Goal: Contribute content: Add original content to the website for others to see

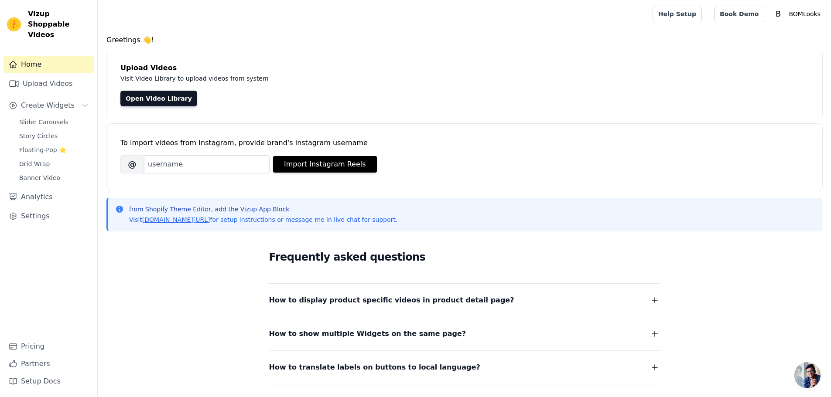
scroll to position [14, 0]
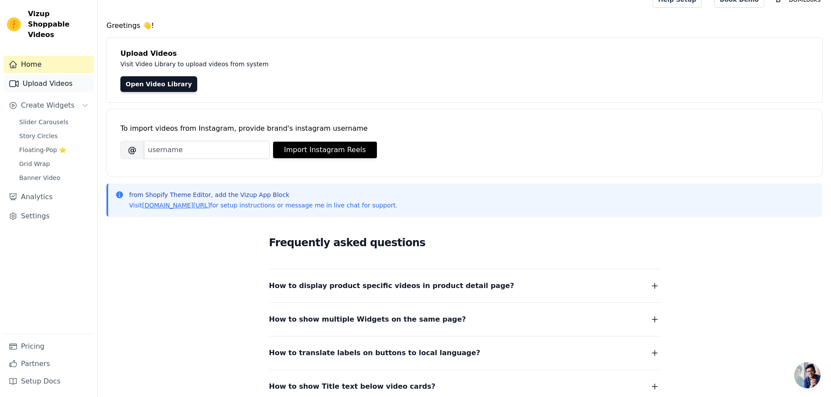
click at [47, 75] on link "Upload Videos" at bounding box center [48, 83] width 90 height 17
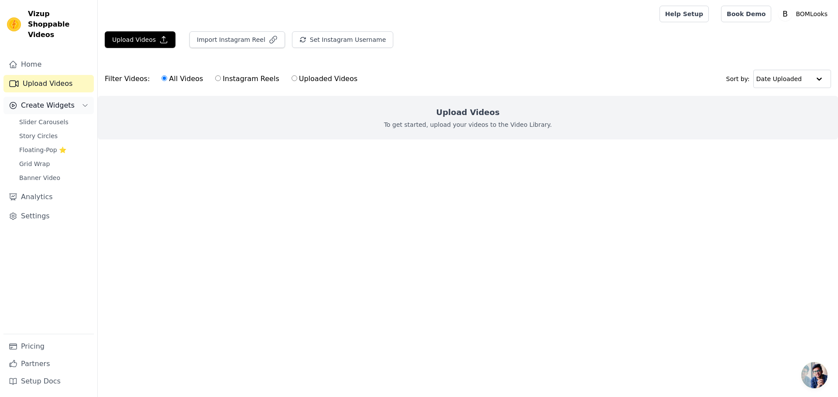
click at [42, 100] on span "Create Widgets" at bounding box center [48, 105] width 54 height 10
click at [41, 118] on span "Slider Carousels" at bounding box center [43, 122] width 49 height 9
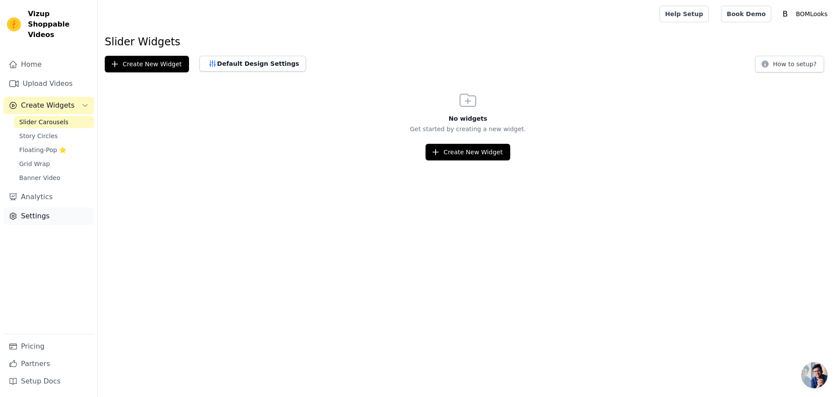
click at [40, 208] on link "Settings" at bounding box center [48, 216] width 90 height 17
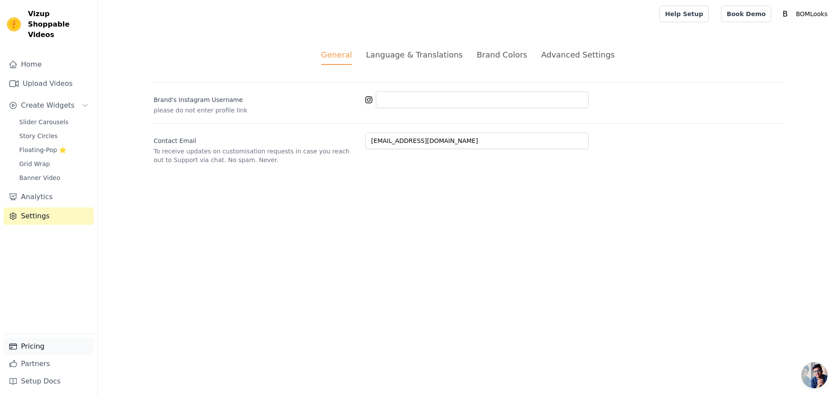
click at [27, 345] on link "Pricing" at bounding box center [48, 346] width 90 height 17
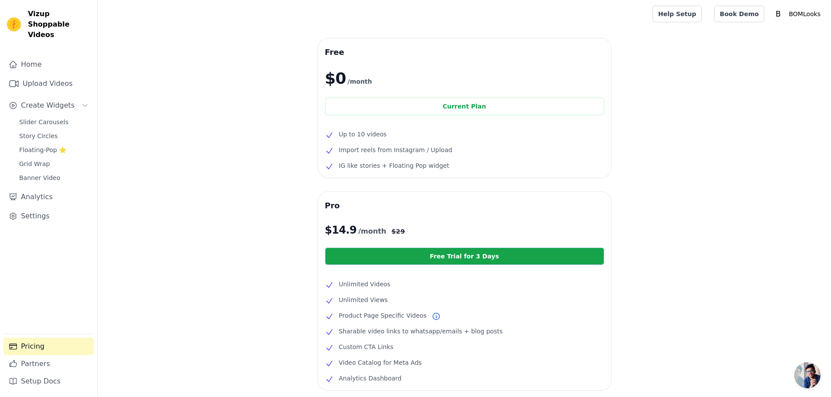
scroll to position [101, 0]
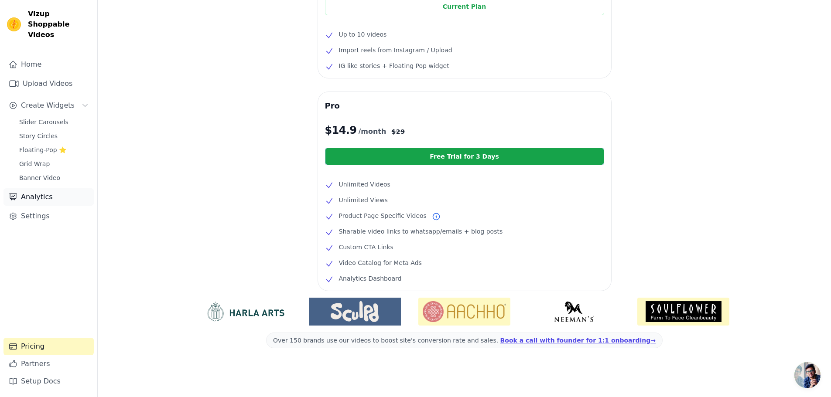
click at [33, 188] on link "Analytics" at bounding box center [48, 196] width 90 height 17
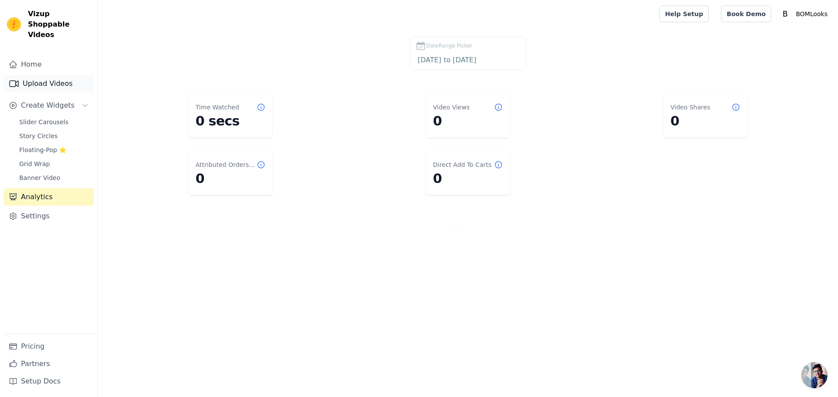
click at [37, 75] on link "Upload Videos" at bounding box center [48, 83] width 90 height 17
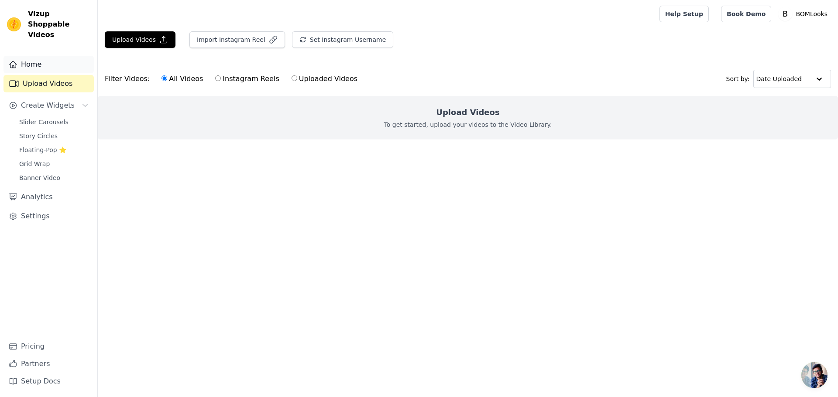
click at [35, 56] on link "Home" at bounding box center [48, 64] width 90 height 17
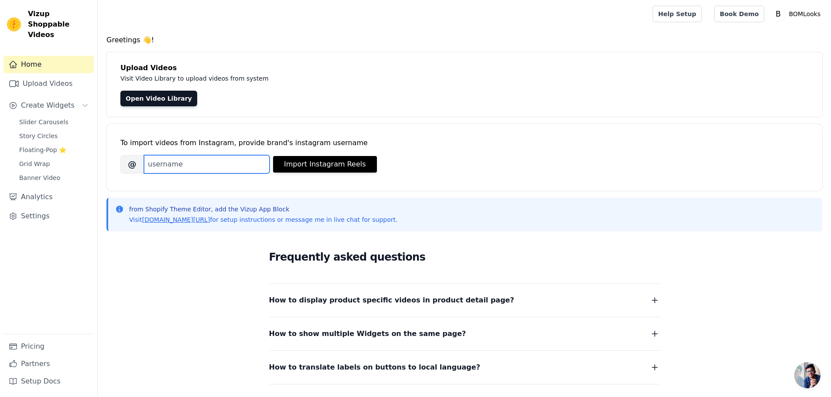
click at [207, 161] on input "Brand's Instagram Username" at bounding box center [207, 164] width 126 height 18
click at [296, 44] on h4 "Greetings 👋!" at bounding box center [464, 40] width 716 height 10
click at [186, 161] on input "Brand's Instagram Username" at bounding box center [207, 164] width 126 height 18
paste input "https://www.instagram.com/reel/DOYey1lknRj/?utm_source=ig_web_copy_link"
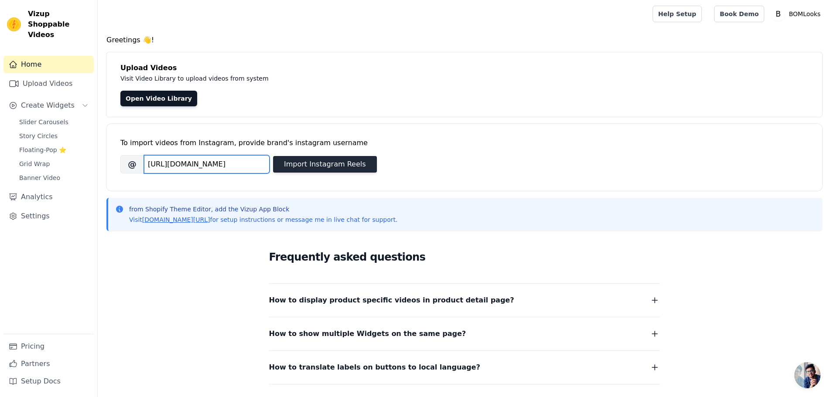
type input "https://www.instagram.com/reel/DOYey1lknRj/?utm_source=ig_web_copy_link"
click at [332, 164] on button "Import Instagram Reels" at bounding box center [325, 164] width 104 height 17
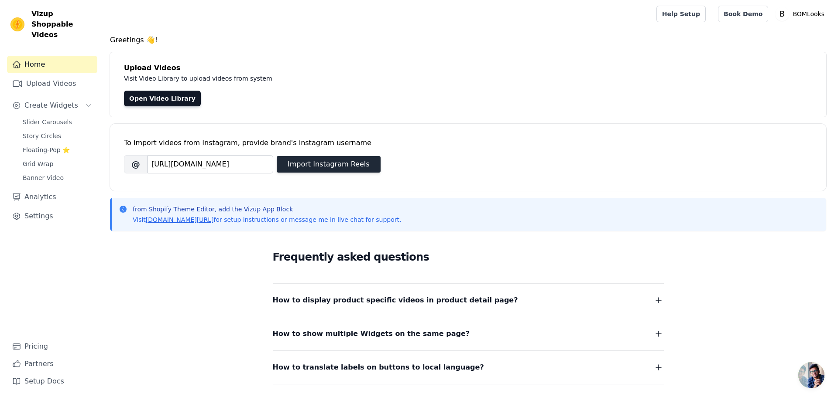
scroll to position [0, 0]
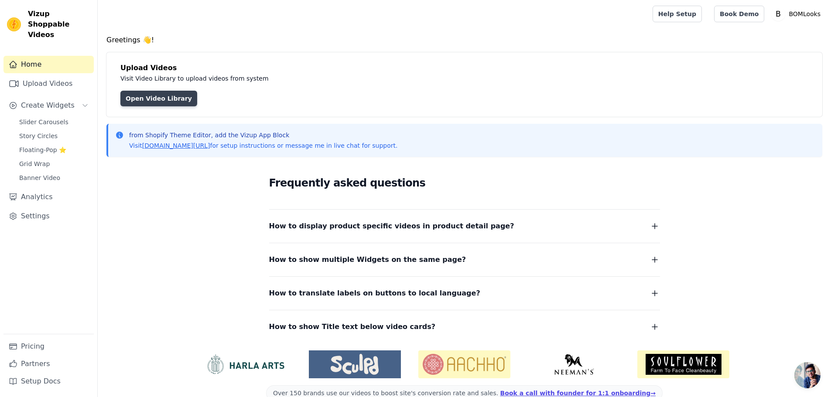
click at [154, 100] on link "Open Video Library" at bounding box center [158, 99] width 77 height 16
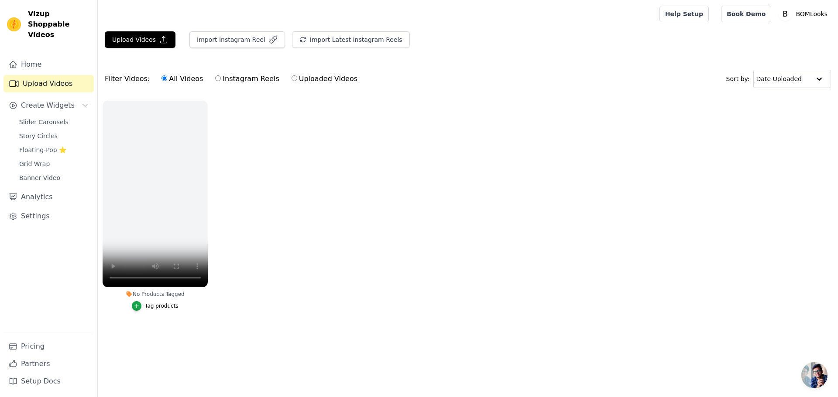
click at [274, 189] on ul "No Products Tagged Tag products" at bounding box center [468, 214] width 740 height 237
click at [236, 39] on button "Import Instagram Reel" at bounding box center [237, 39] width 96 height 17
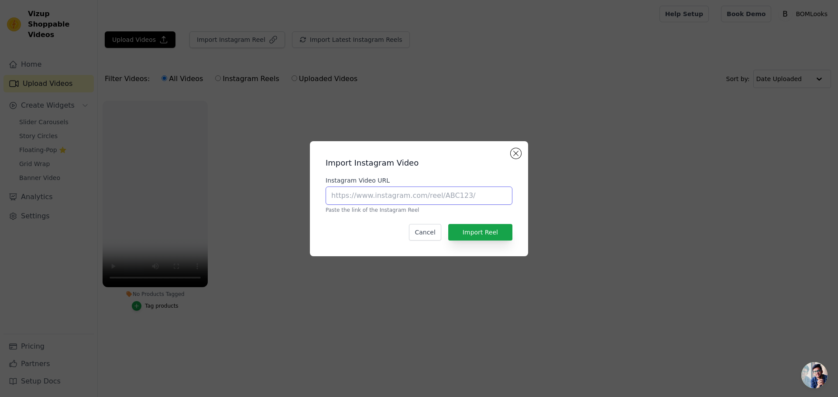
click at [368, 198] on input "Instagram Video URL" at bounding box center [418, 196] width 187 height 18
paste input "https://www.instagram.com/reel/DOYey1lknRj/?utm_source=ig_web_copy_link"
type input "https://www.instagram.com/reel/DOYey1lknRj/?utm_source=ig_web_copy_link"
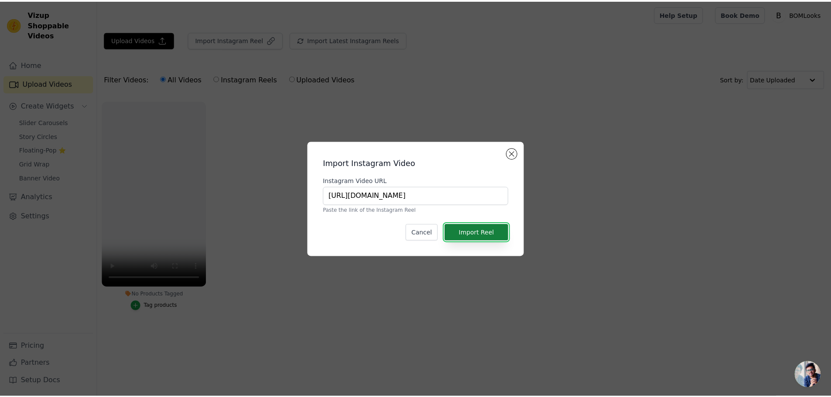
scroll to position [0, 0]
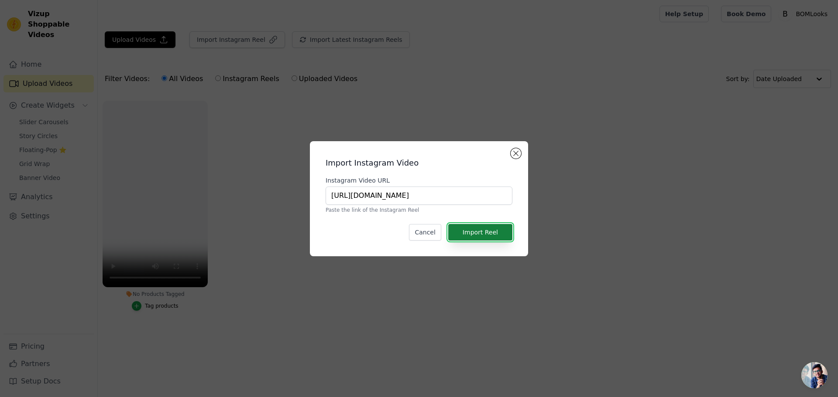
click at [494, 233] on button "Import Reel" at bounding box center [480, 232] width 64 height 17
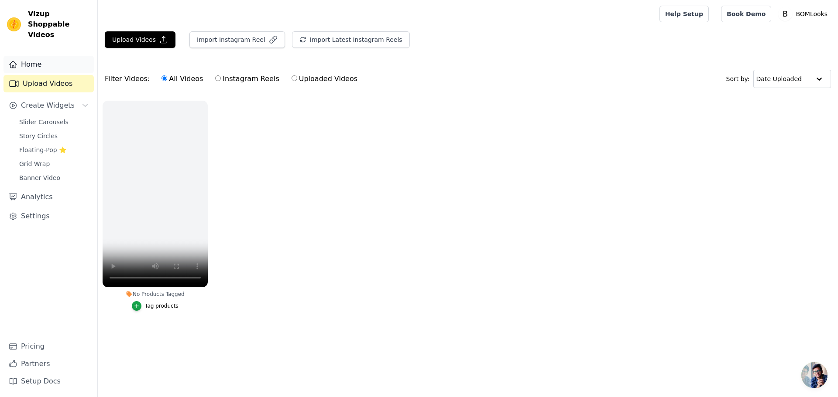
click at [35, 56] on link "Home" at bounding box center [48, 64] width 90 height 17
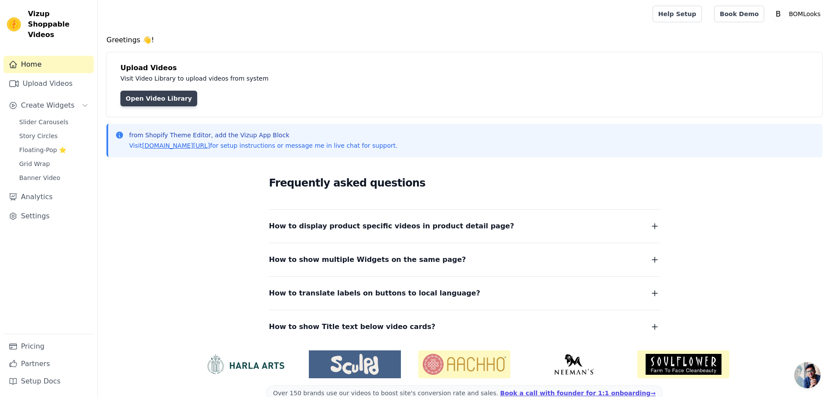
click at [151, 95] on link "Open Video Library" at bounding box center [158, 99] width 77 height 16
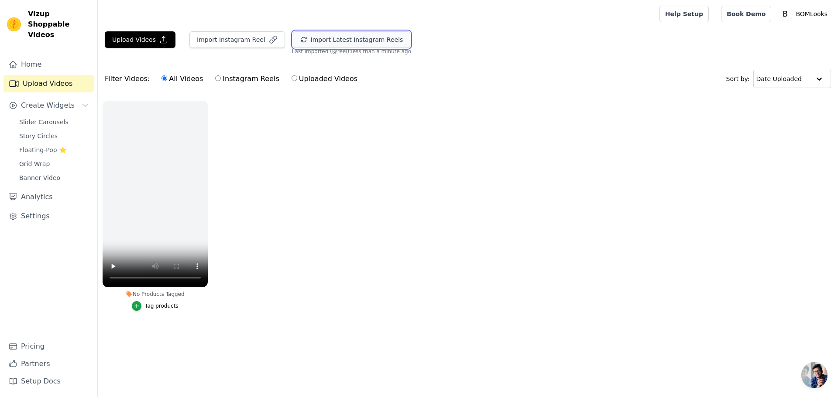
click at [334, 42] on button "Import Latest Instagram Reels" at bounding box center [352, 39] width 118 height 17
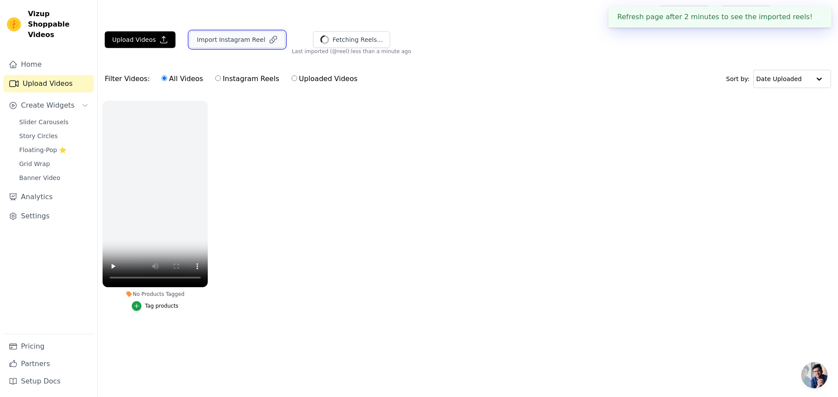
click at [232, 43] on button "Import Instagram Reel" at bounding box center [237, 39] width 96 height 17
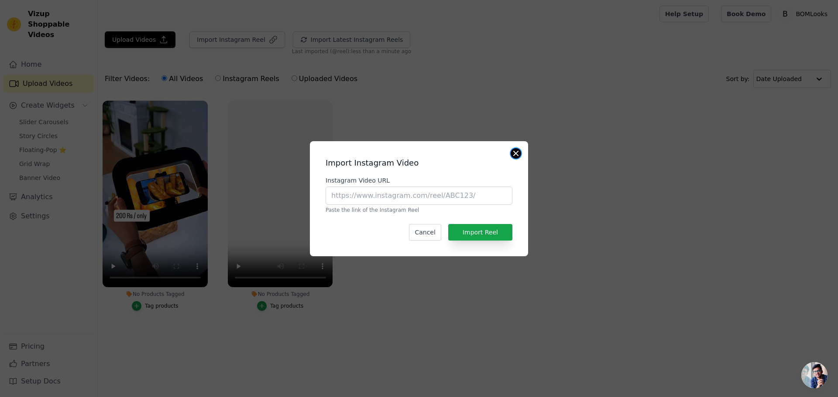
click at [513, 152] on button "Close modal" at bounding box center [515, 153] width 10 height 10
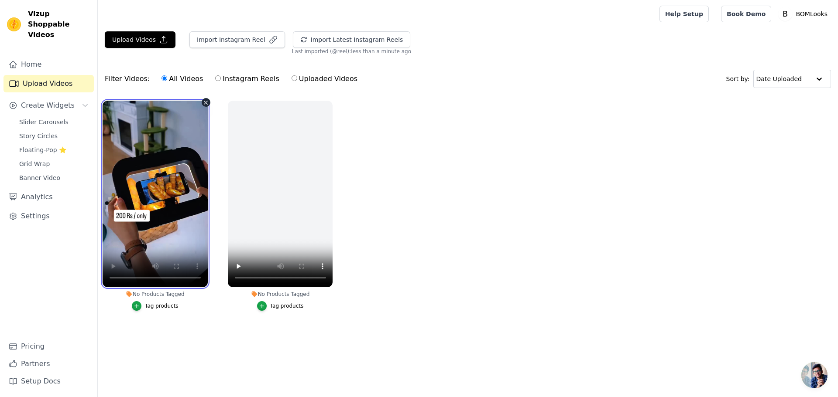
click at [195, 216] on video at bounding box center [155, 194] width 105 height 187
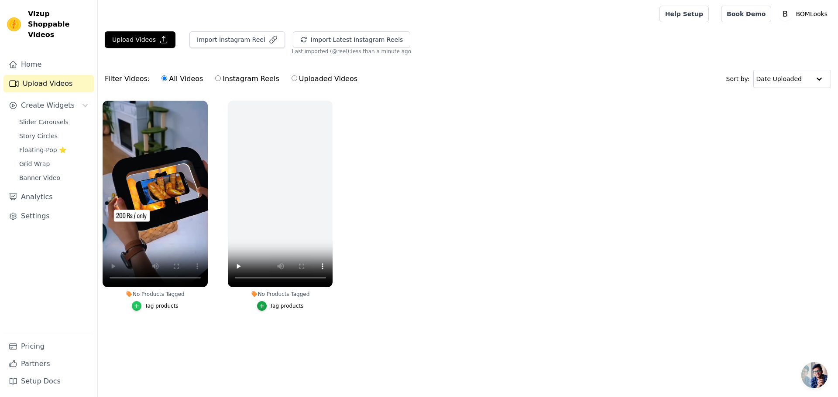
click at [138, 306] on icon "button" at bounding box center [136, 306] width 6 height 6
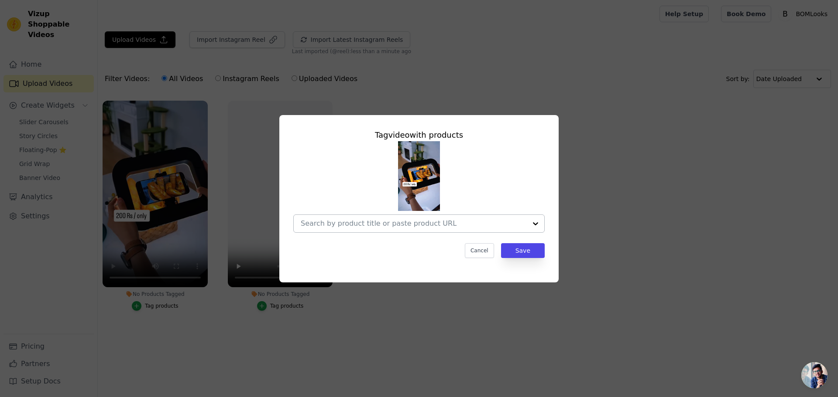
click at [483, 224] on input "No Products Tagged Tag video with products Cancel Save Tag products" at bounding box center [414, 223] width 226 height 8
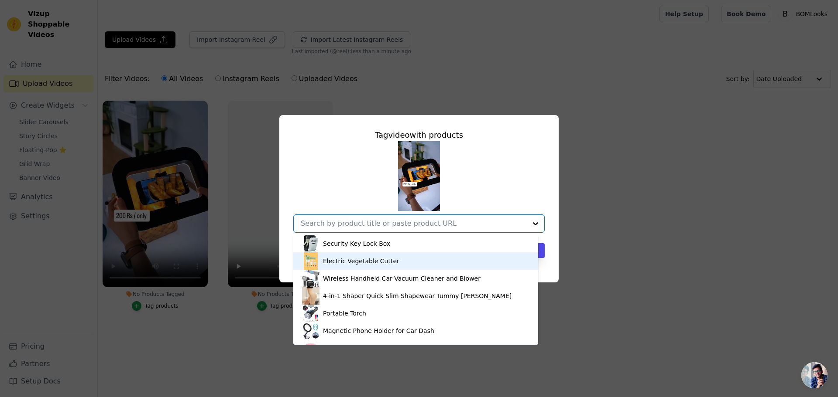
scroll to position [131, 0]
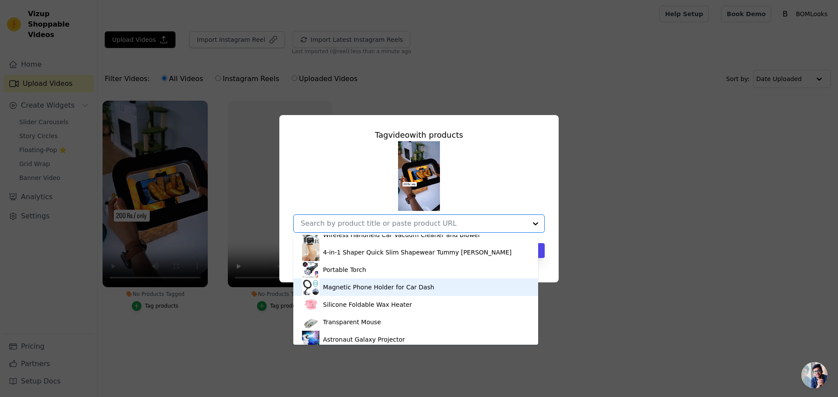
click at [361, 285] on div "Magnetic Phone Holder for Car Dash" at bounding box center [378, 287] width 111 height 9
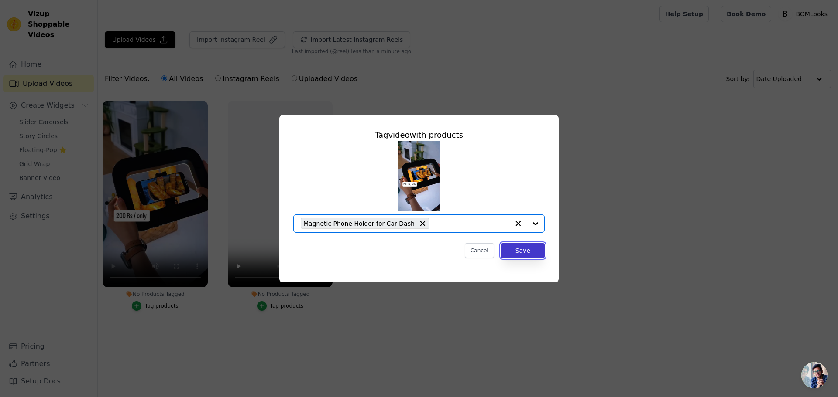
click at [530, 253] on button "Save" at bounding box center [523, 250] width 44 height 15
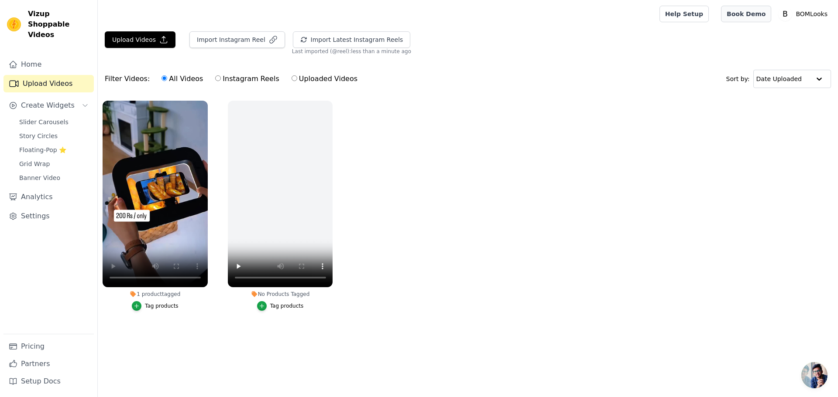
click at [756, 16] on link "Book Demo" at bounding box center [746, 14] width 50 height 17
click at [812, 15] on p "BOMLooks" at bounding box center [811, 14] width 39 height 16
click at [778, 39] on link "Settings" at bounding box center [789, 36] width 84 height 16
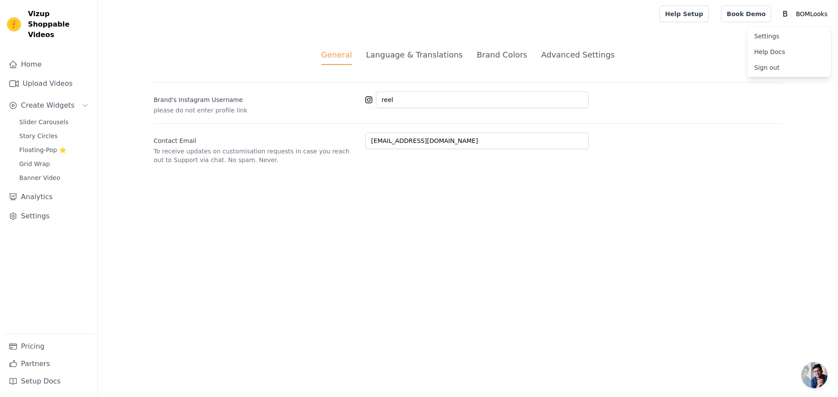
click at [778, 38] on link "Settings" at bounding box center [789, 36] width 84 height 16
click at [298, 48] on div "General Language & Translations Brand Colors Advanced Settings unsaved changes …" at bounding box center [468, 106] width 670 height 157
